Goal: Transaction & Acquisition: Obtain resource

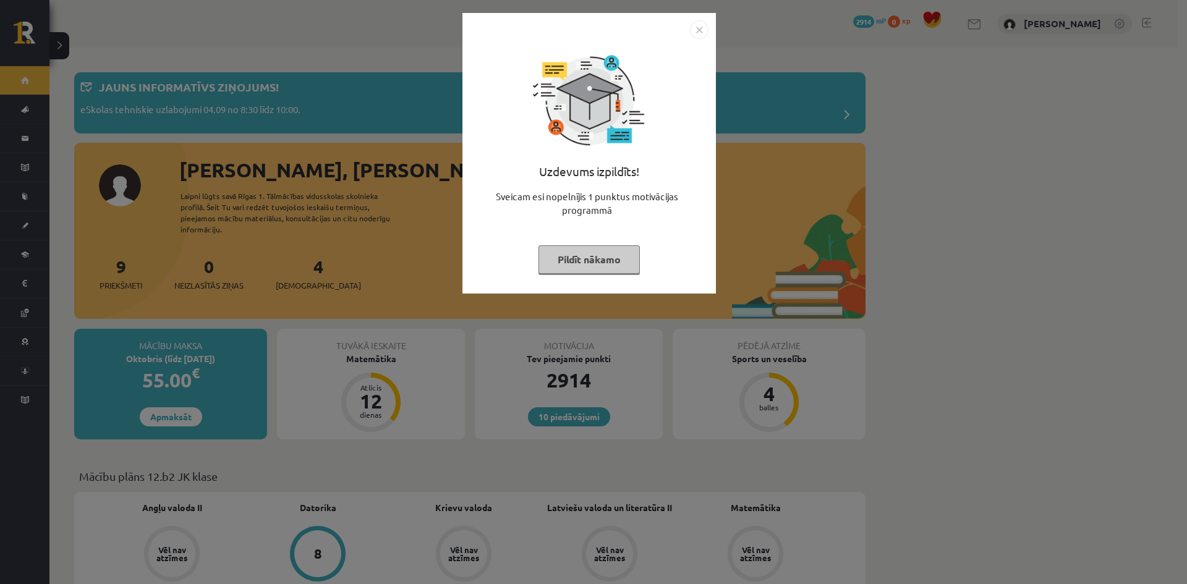
click at [695, 30] on img "Close" at bounding box center [699, 29] width 19 height 19
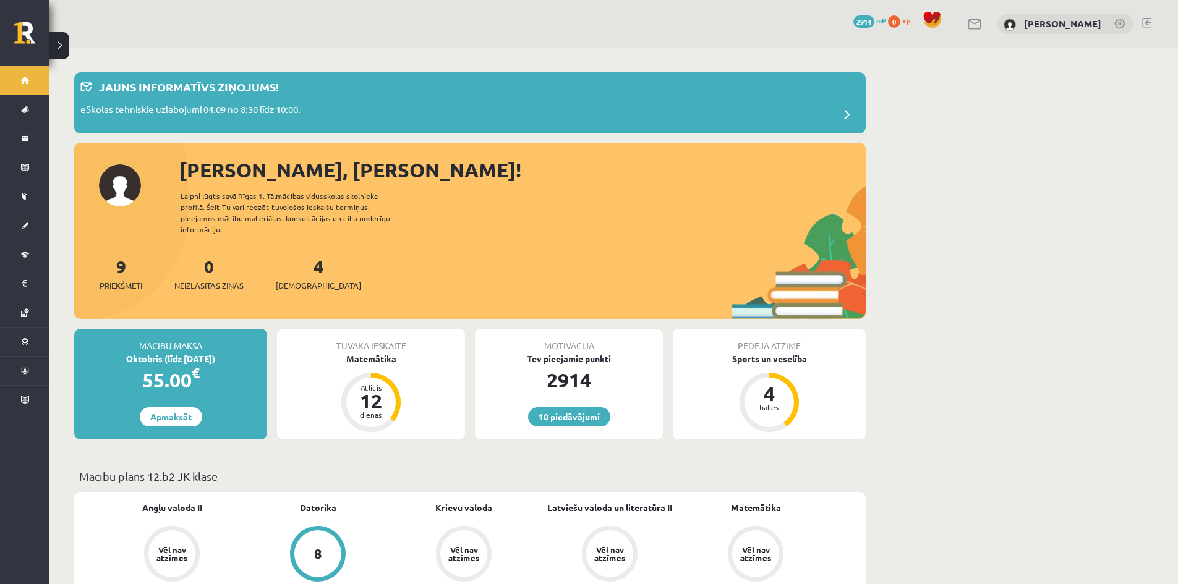
click at [553, 407] on link "10 piedāvājumi" at bounding box center [569, 416] width 82 height 19
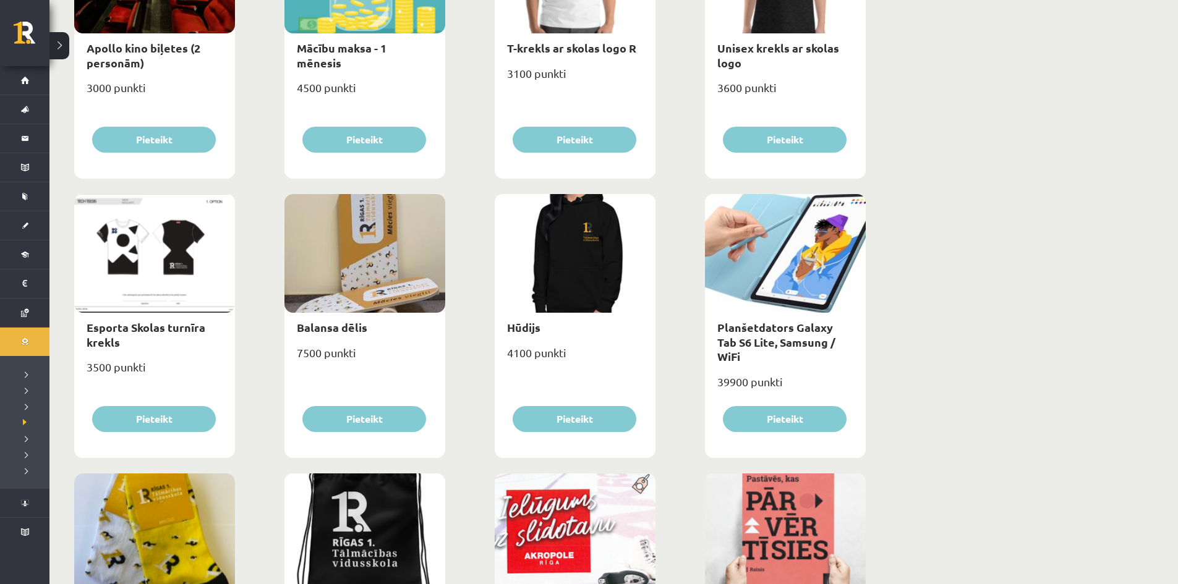
scroll to position [556, 0]
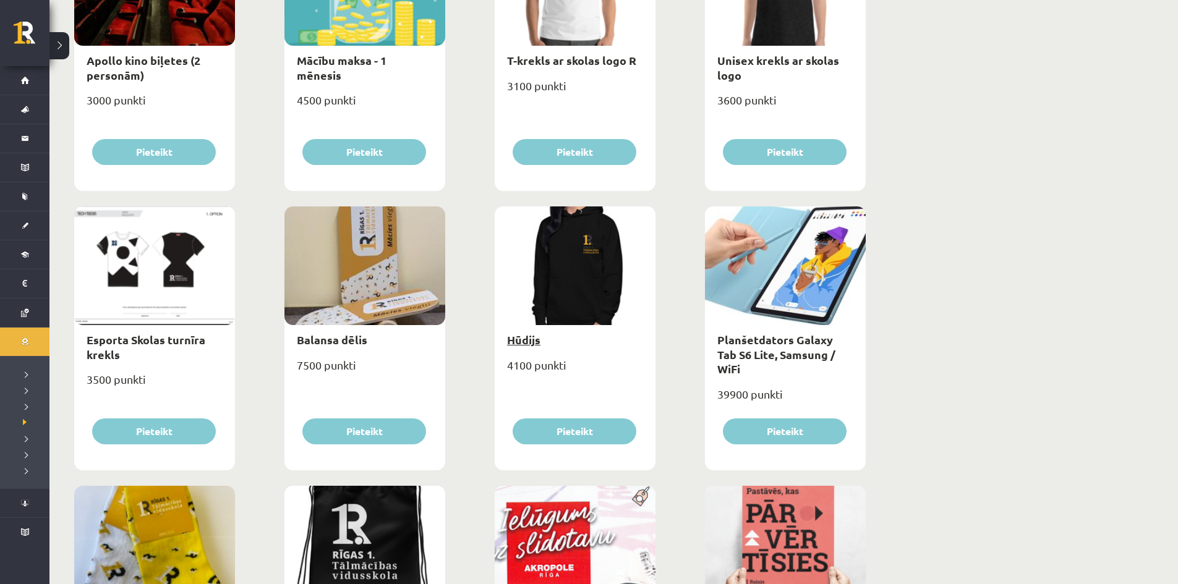
click at [524, 338] on link "Hūdijs" at bounding box center [523, 340] width 33 height 14
type input "*"
select select "**********"
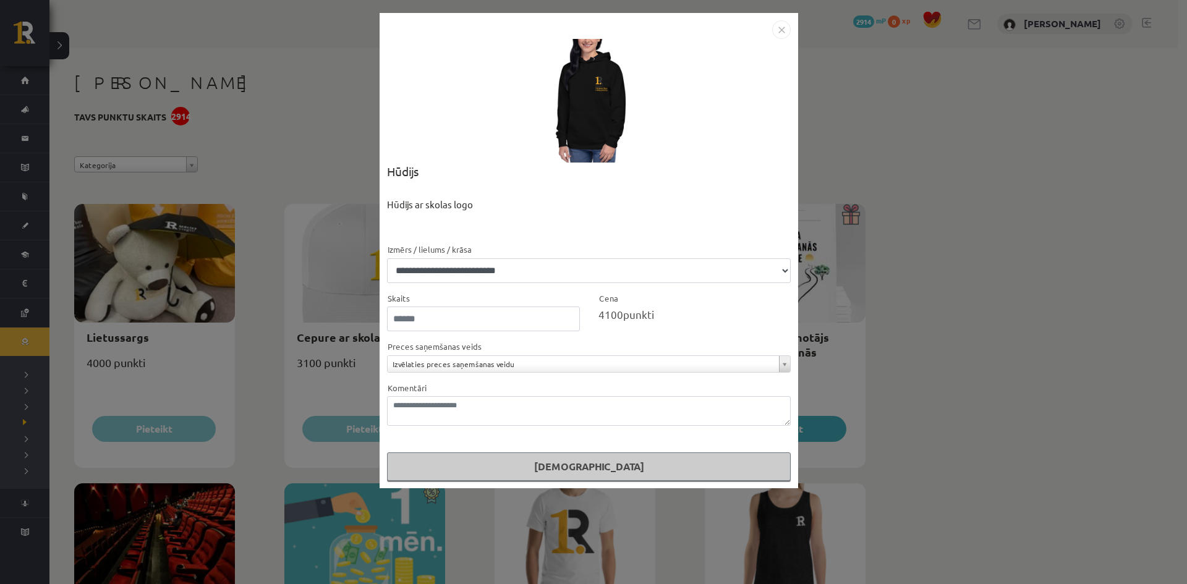
click at [777, 32] on img "Close" at bounding box center [781, 29] width 19 height 19
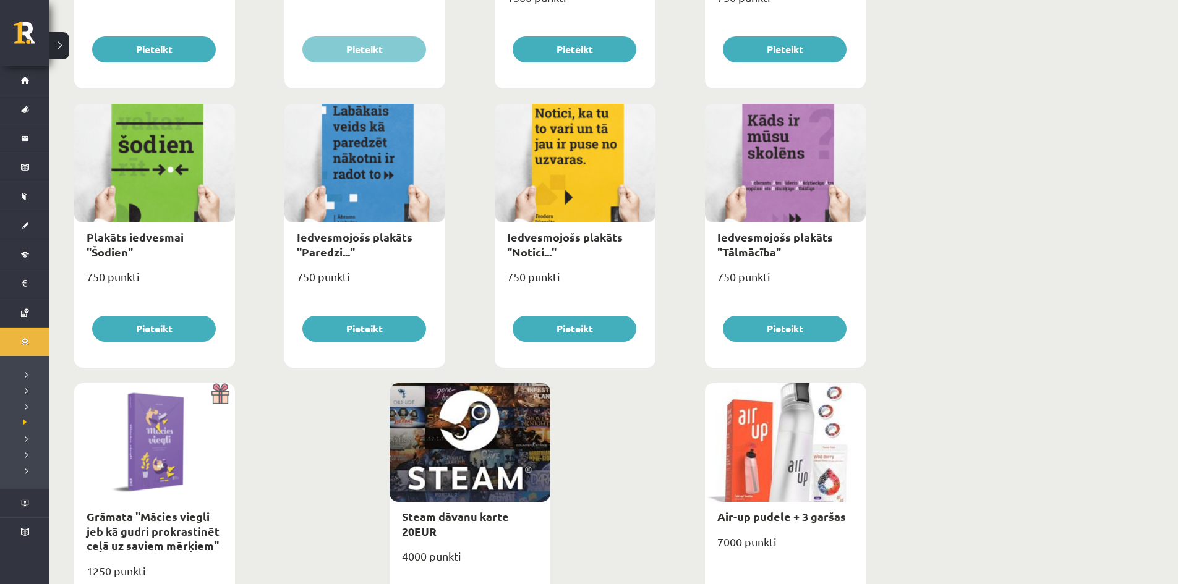
scroll to position [1315, 0]
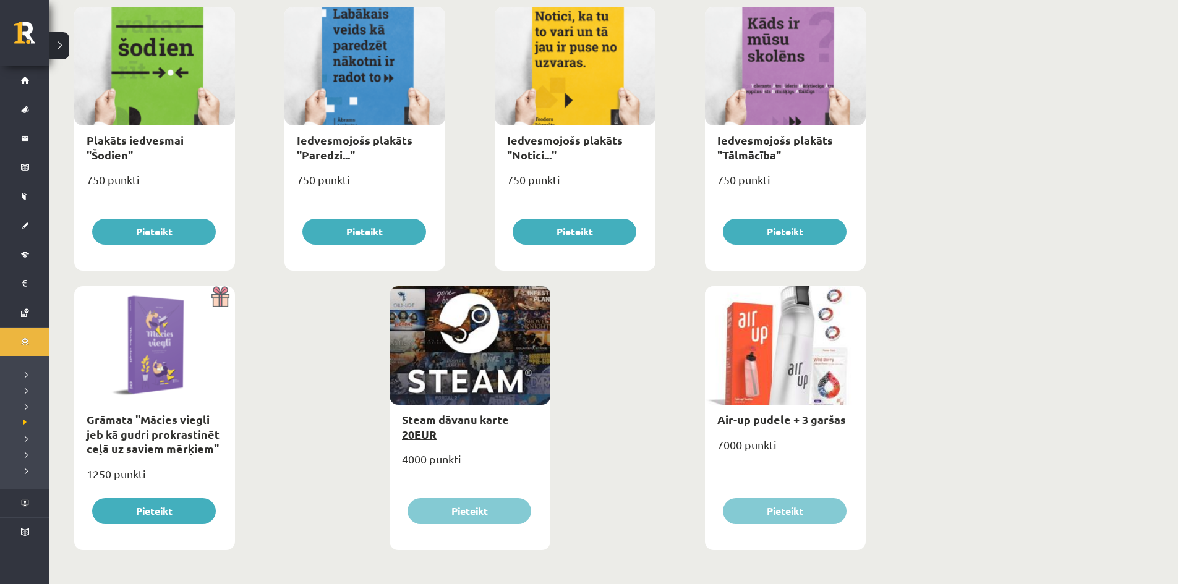
click at [456, 422] on link "Steam dāvanu karte 20EUR" at bounding box center [455, 426] width 107 height 28
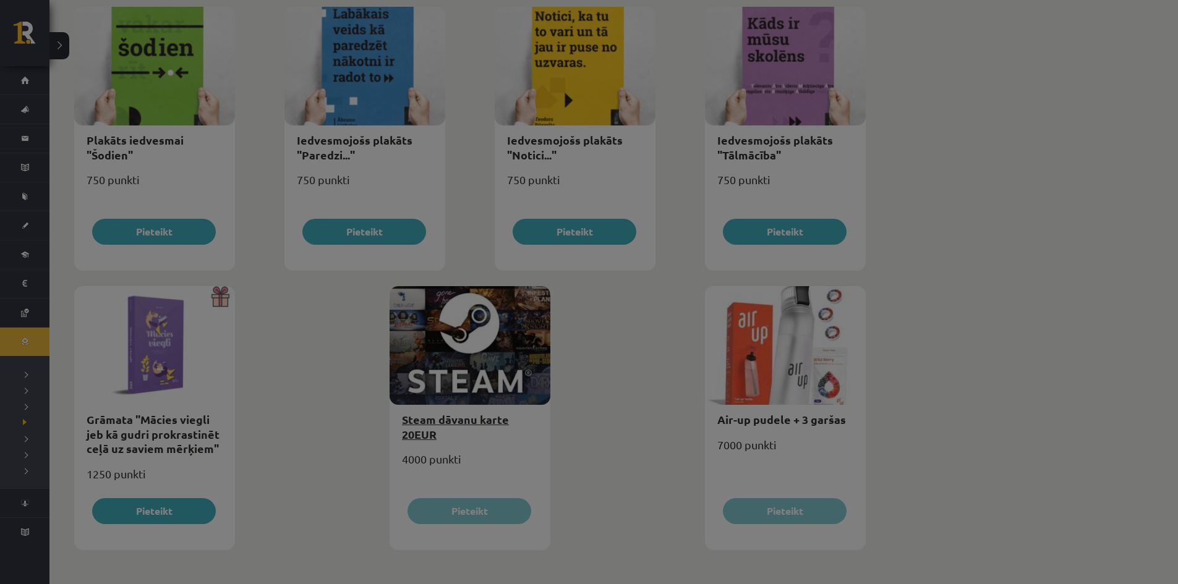
scroll to position [0, 0]
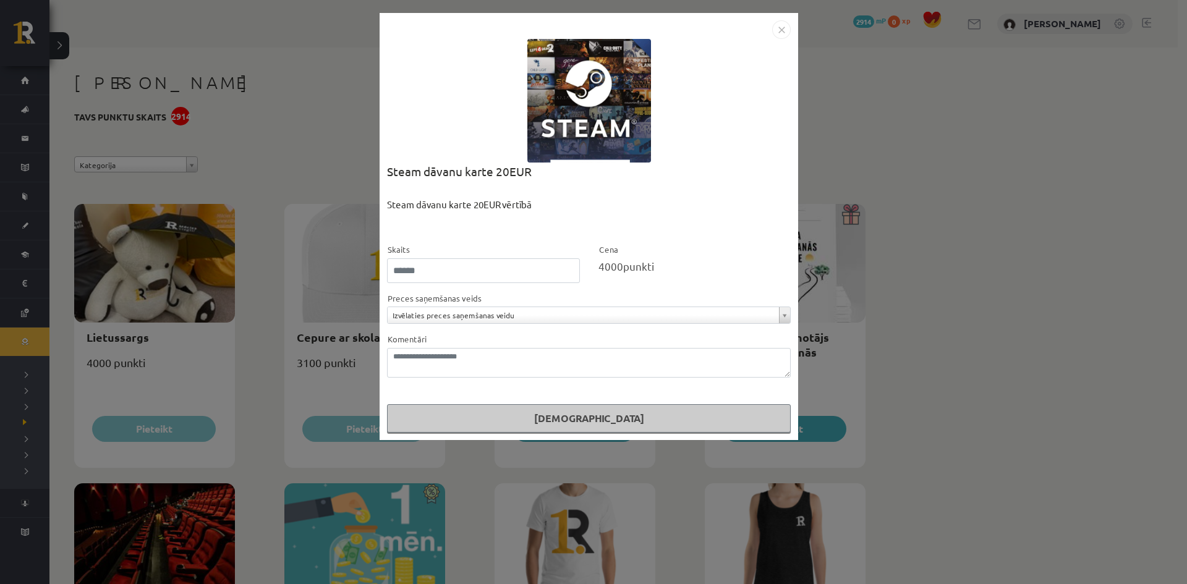
click at [224, 168] on div "**********" at bounding box center [593, 292] width 1187 height 584
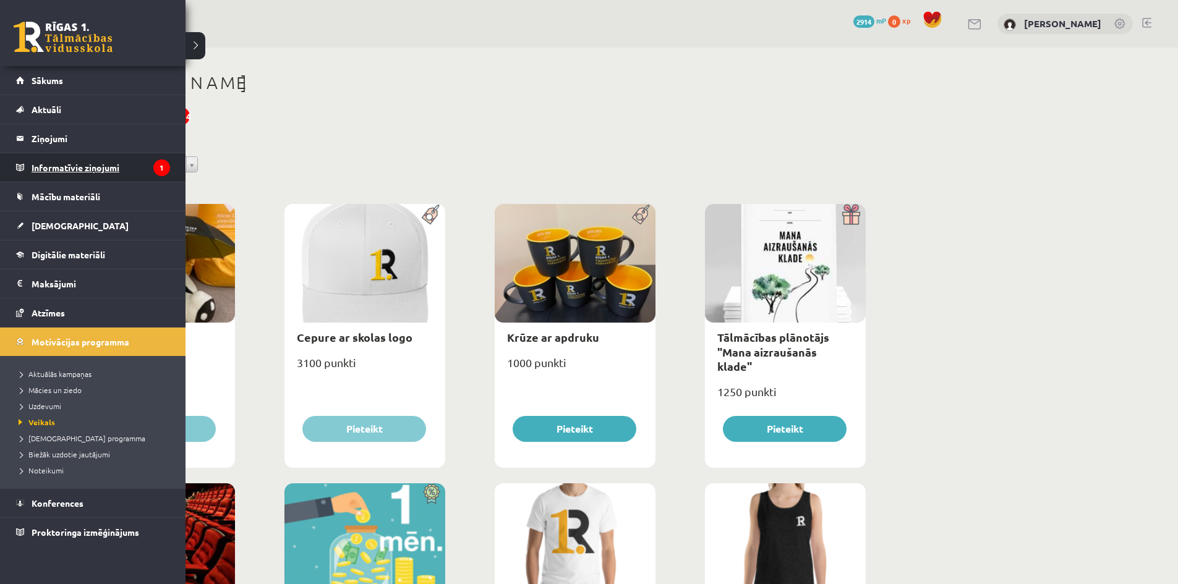
click at [53, 164] on legend "Informatīvie ziņojumi 1" at bounding box center [101, 167] width 138 height 28
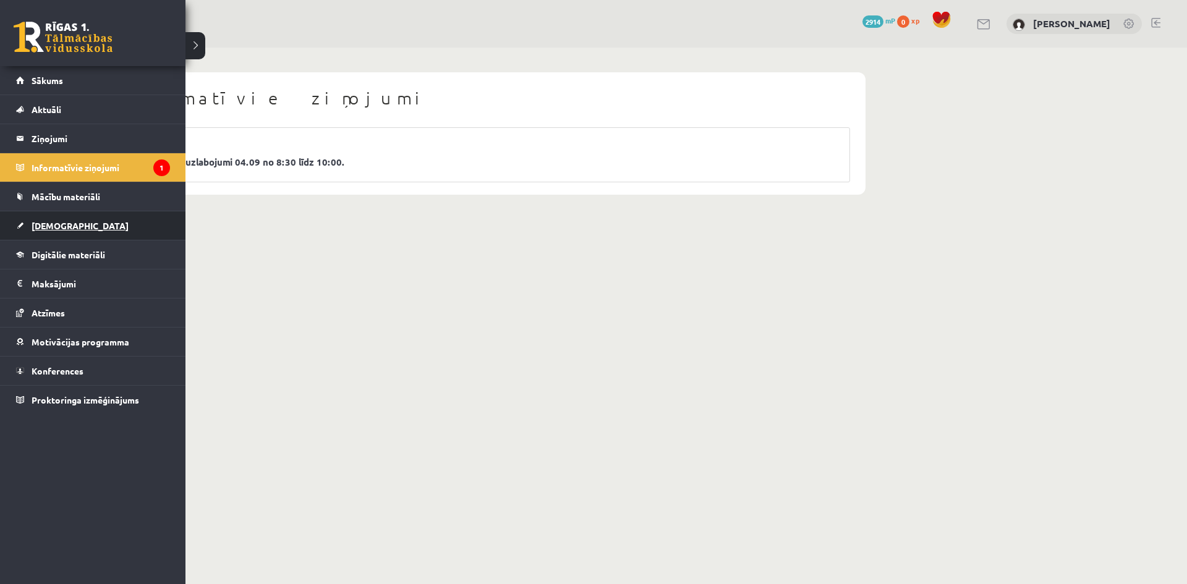
click at [97, 219] on link "[DEMOGRAPHIC_DATA]" at bounding box center [93, 225] width 154 height 28
